Goal: Information Seeking & Learning: Understand process/instructions

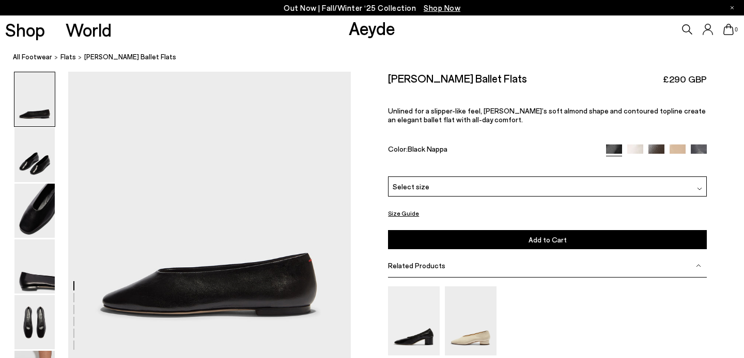
click at [439, 185] on div "Select size" at bounding box center [547, 187] width 319 height 20
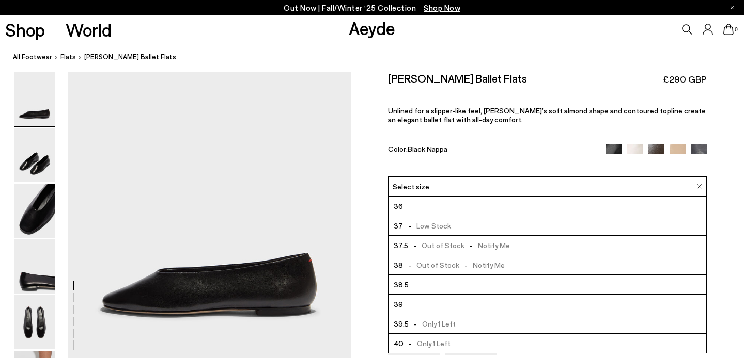
click at [479, 124] on div "Kirsten Ballet Flats £290 GBP Unlined for a slipper-like feel, Kirsten’s soft a…" at bounding box center [547, 124] width 319 height 105
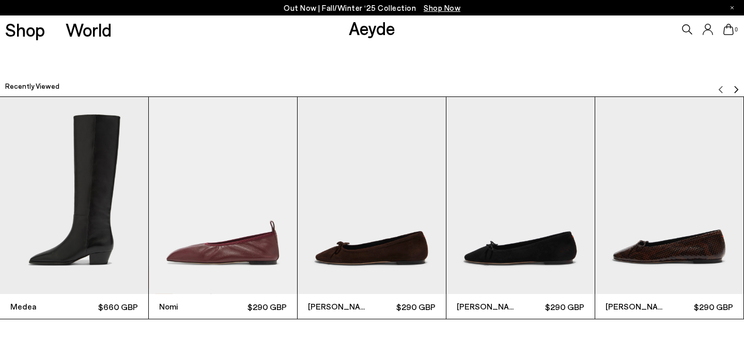
scroll to position [3108, 0]
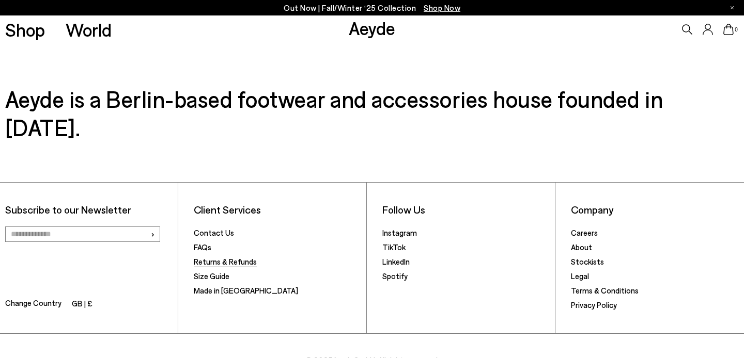
click at [237, 257] on link "Returns & Refunds" at bounding box center [225, 261] width 63 height 9
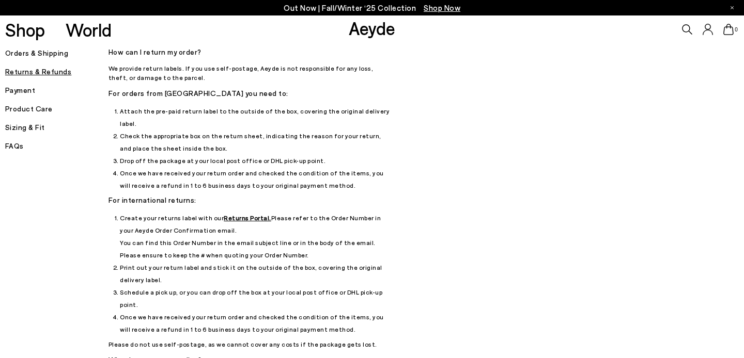
scroll to position [56, 0]
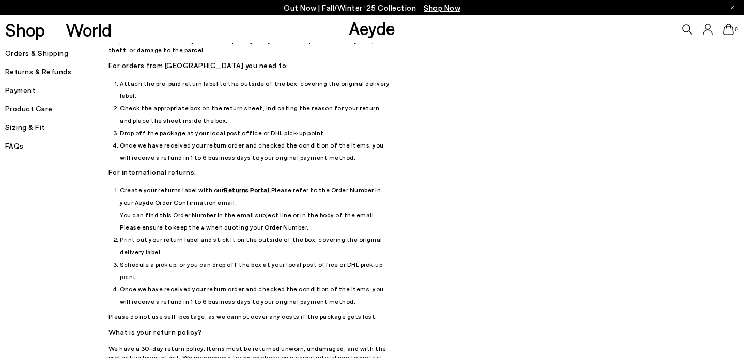
click at [238, 186] on u "Returns Portal." at bounding box center [248, 189] width 48 height 7
